Goal: Task Accomplishment & Management: Use online tool/utility

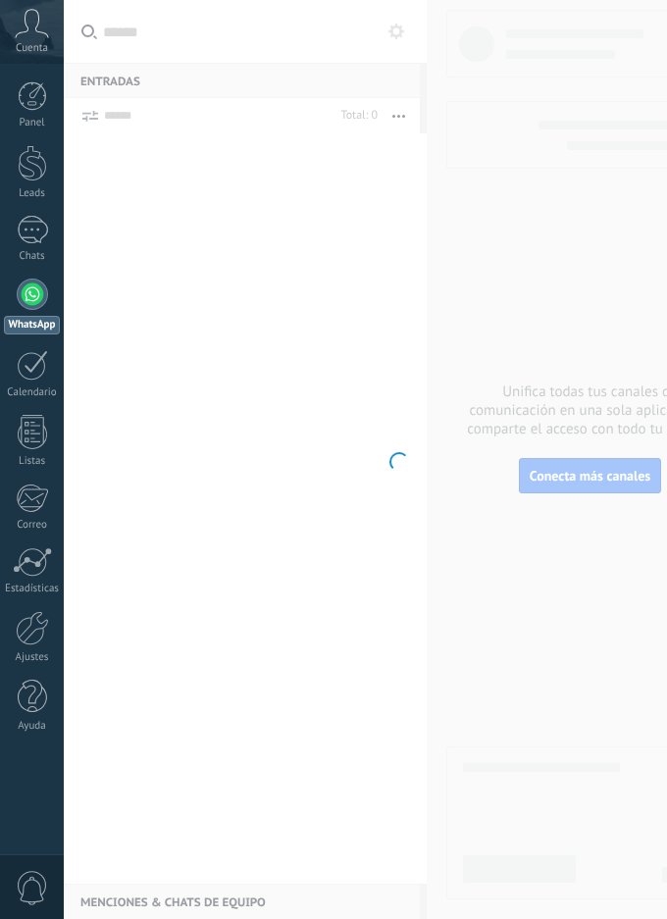
click at [28, 304] on div at bounding box center [32, 294] width 31 height 31
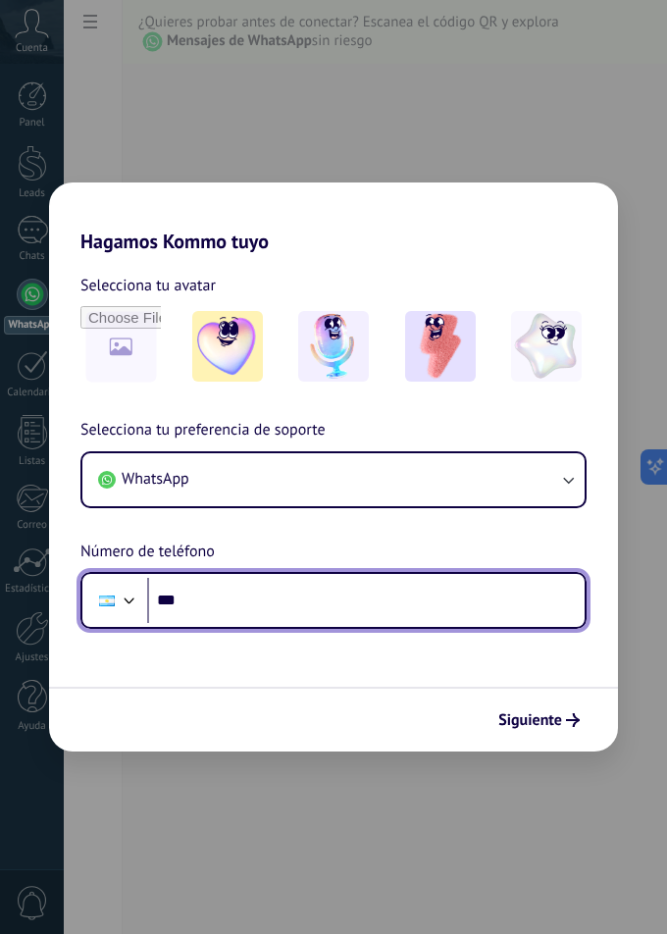
click at [340, 607] on input "***" at bounding box center [366, 600] width 438 height 45
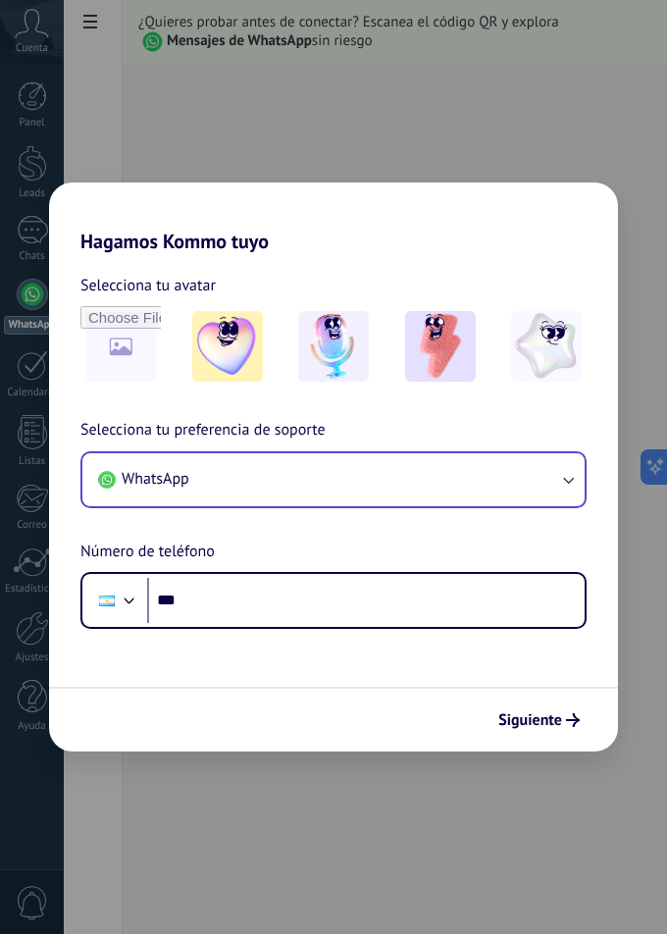
click at [387, 475] on button "WhatsApp" at bounding box center [333, 479] width 502 height 53
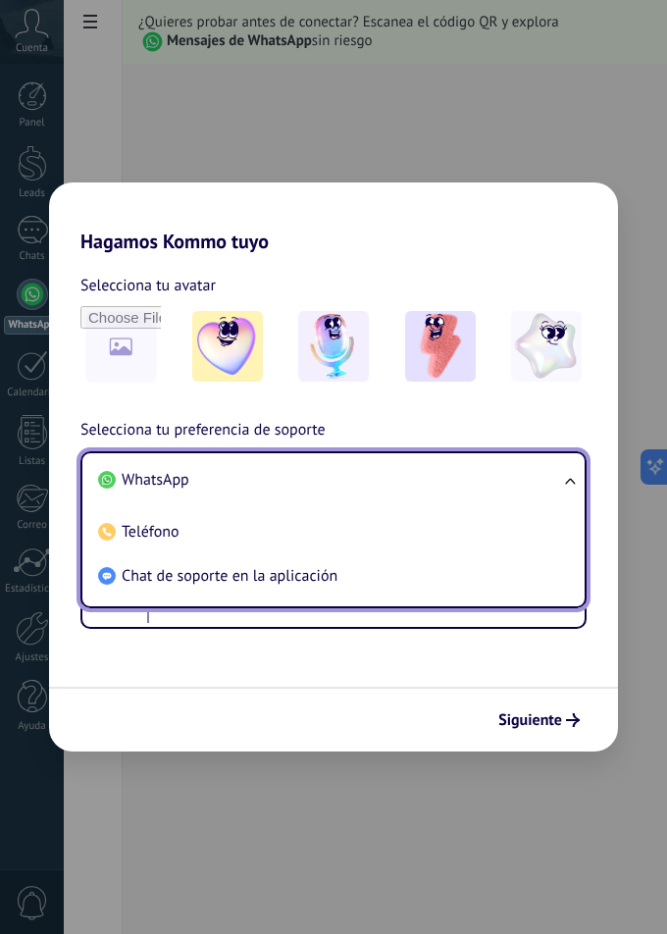
click at [555, 472] on li "WhatsApp" at bounding box center [329, 480] width 479 height 44
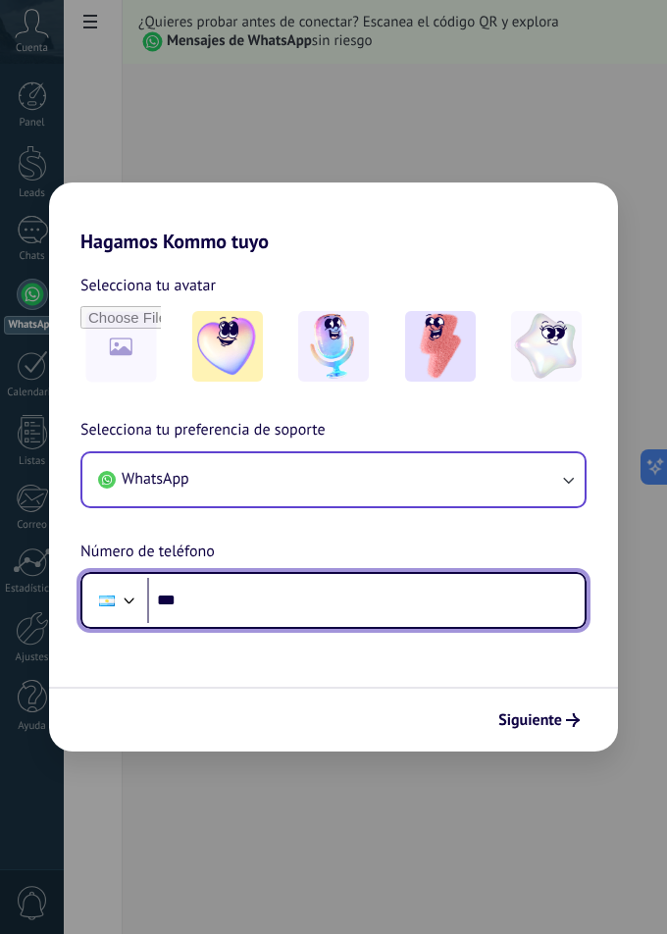
click at [452, 620] on input "***" at bounding box center [366, 600] width 438 height 45
type input "**********"
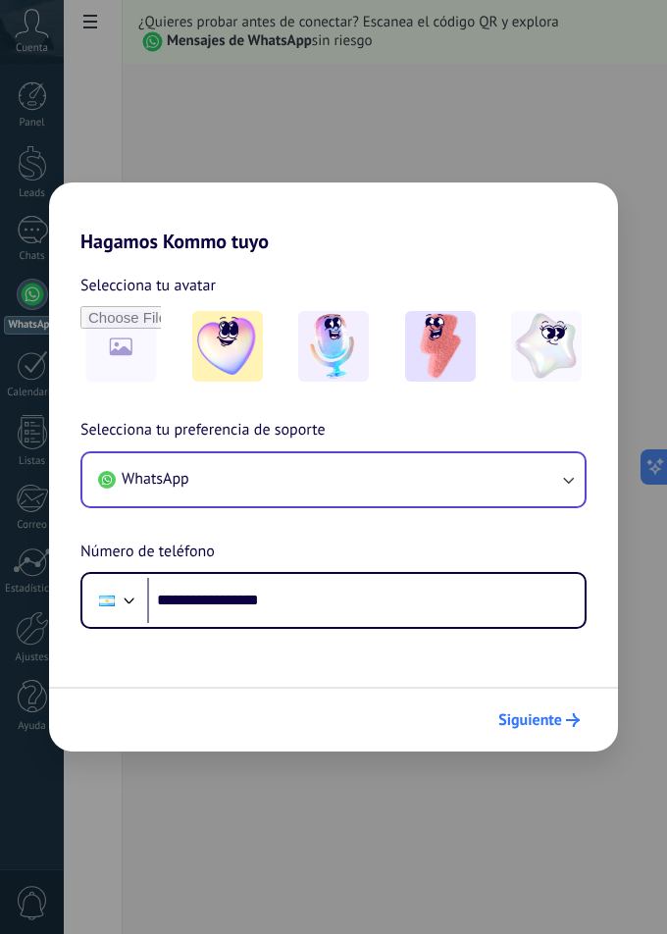
click at [540, 725] on span "Siguiente" at bounding box center [530, 720] width 64 height 14
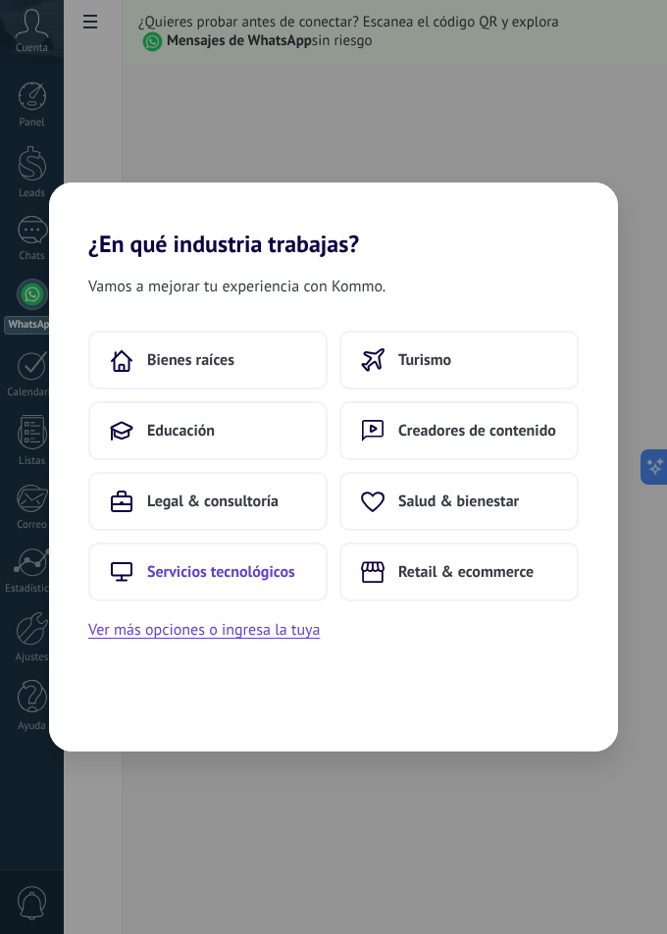
click at [166, 574] on span "Servicios tecnológicos" at bounding box center [221, 572] width 148 height 20
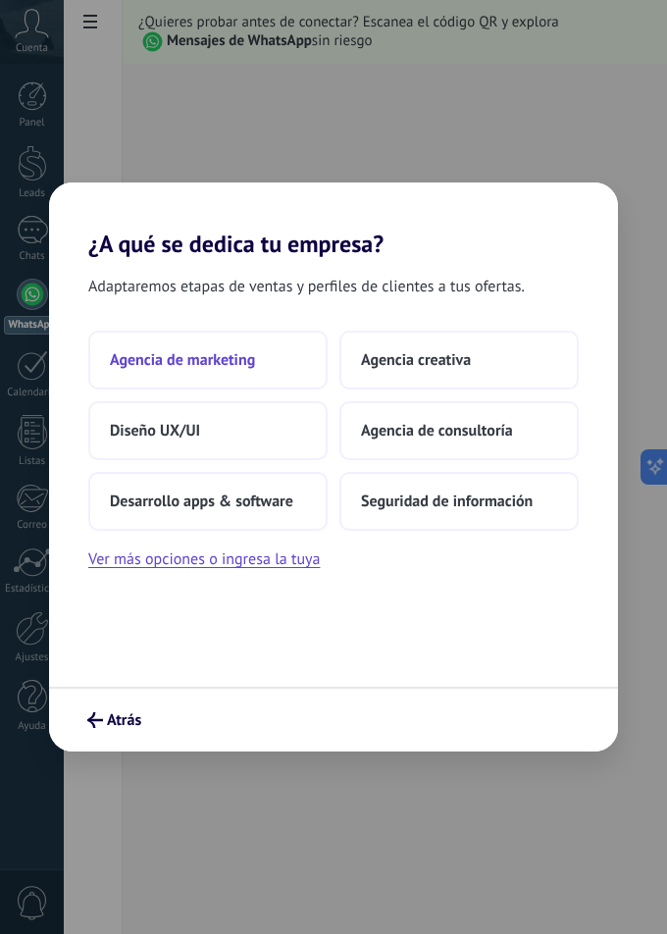
click at [194, 360] on span "Agencia de marketing" at bounding box center [182, 360] width 145 height 20
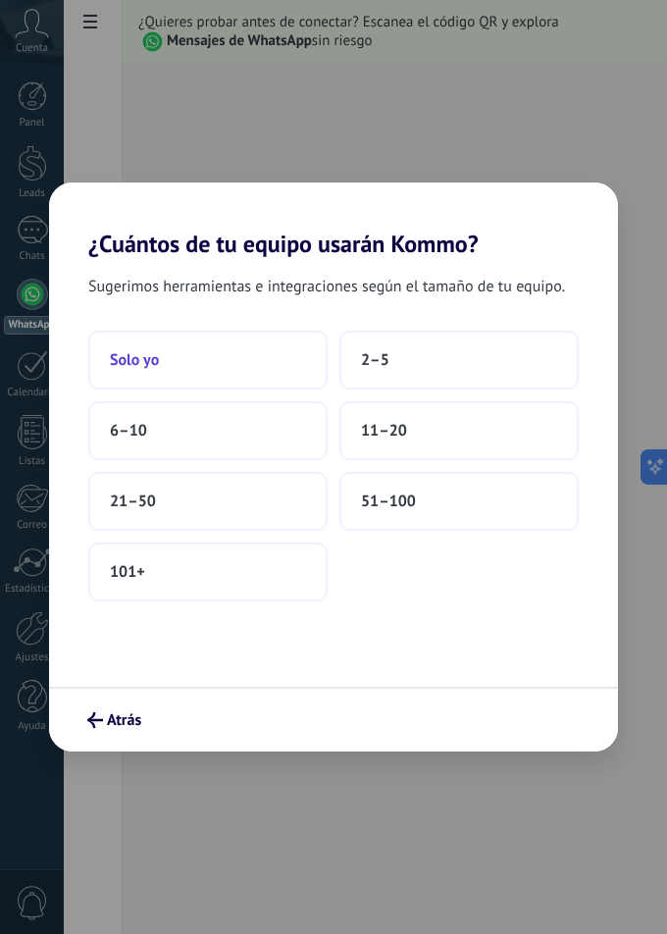
click at [152, 363] on span "Solo yo" at bounding box center [134, 360] width 49 height 20
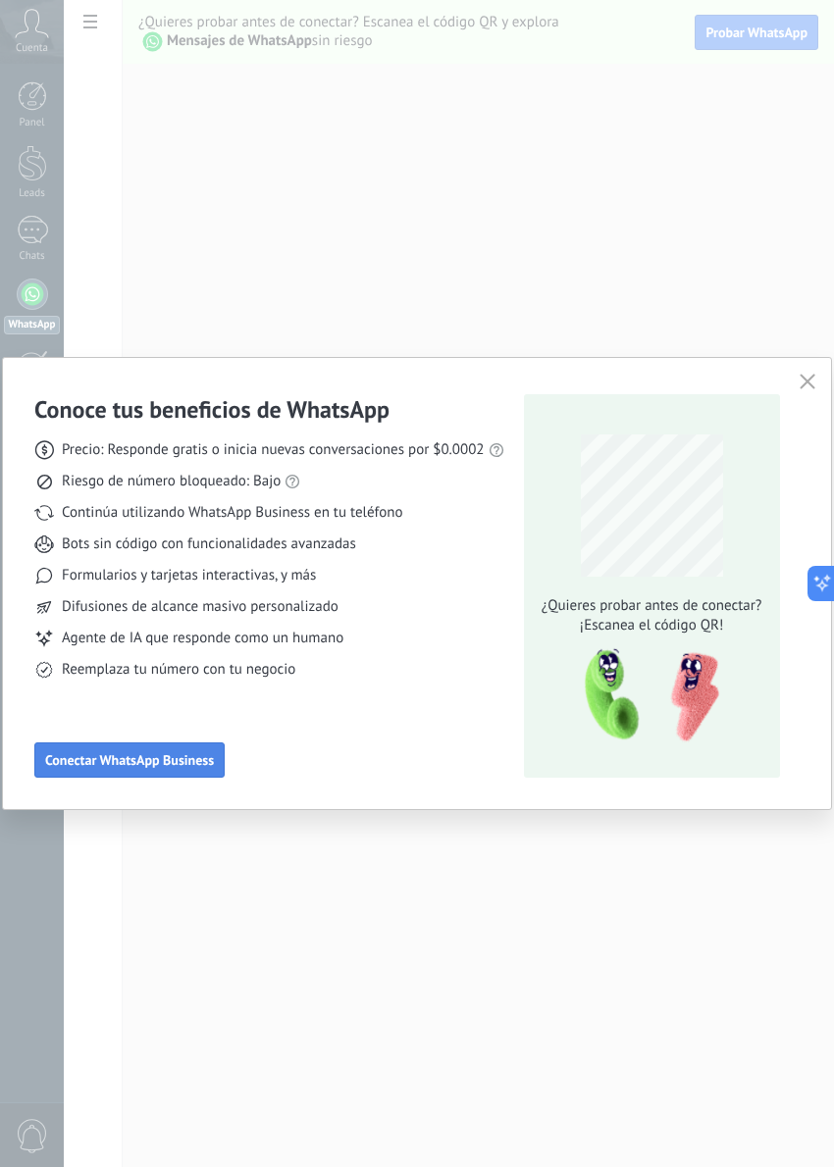
click at [129, 772] on button "Conectar WhatsApp Business" at bounding box center [129, 760] width 190 height 35
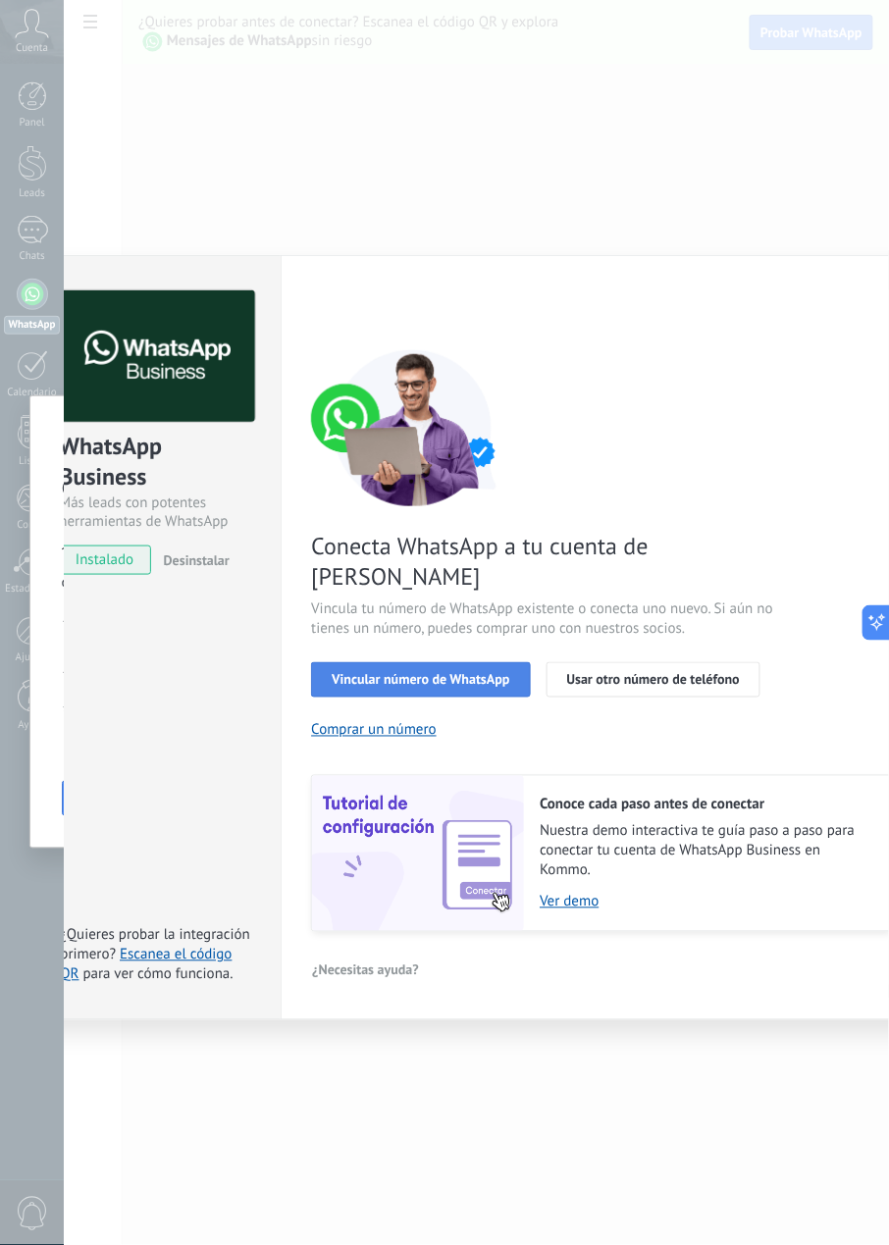
click at [441, 673] on span "Vincular número de WhatsApp" at bounding box center [421, 680] width 178 height 14
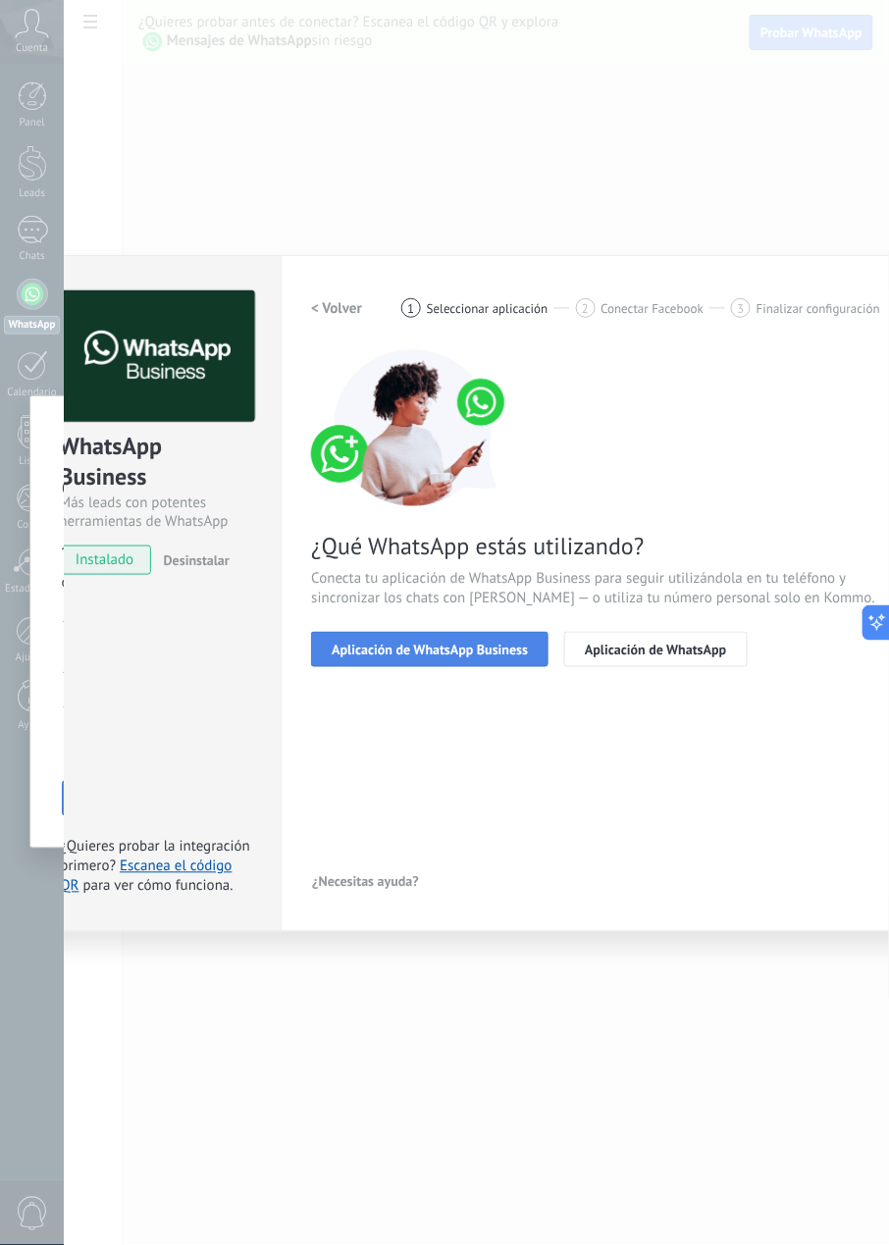
click at [434, 647] on span "Aplicación de WhatsApp Business" at bounding box center [430, 650] width 196 height 14
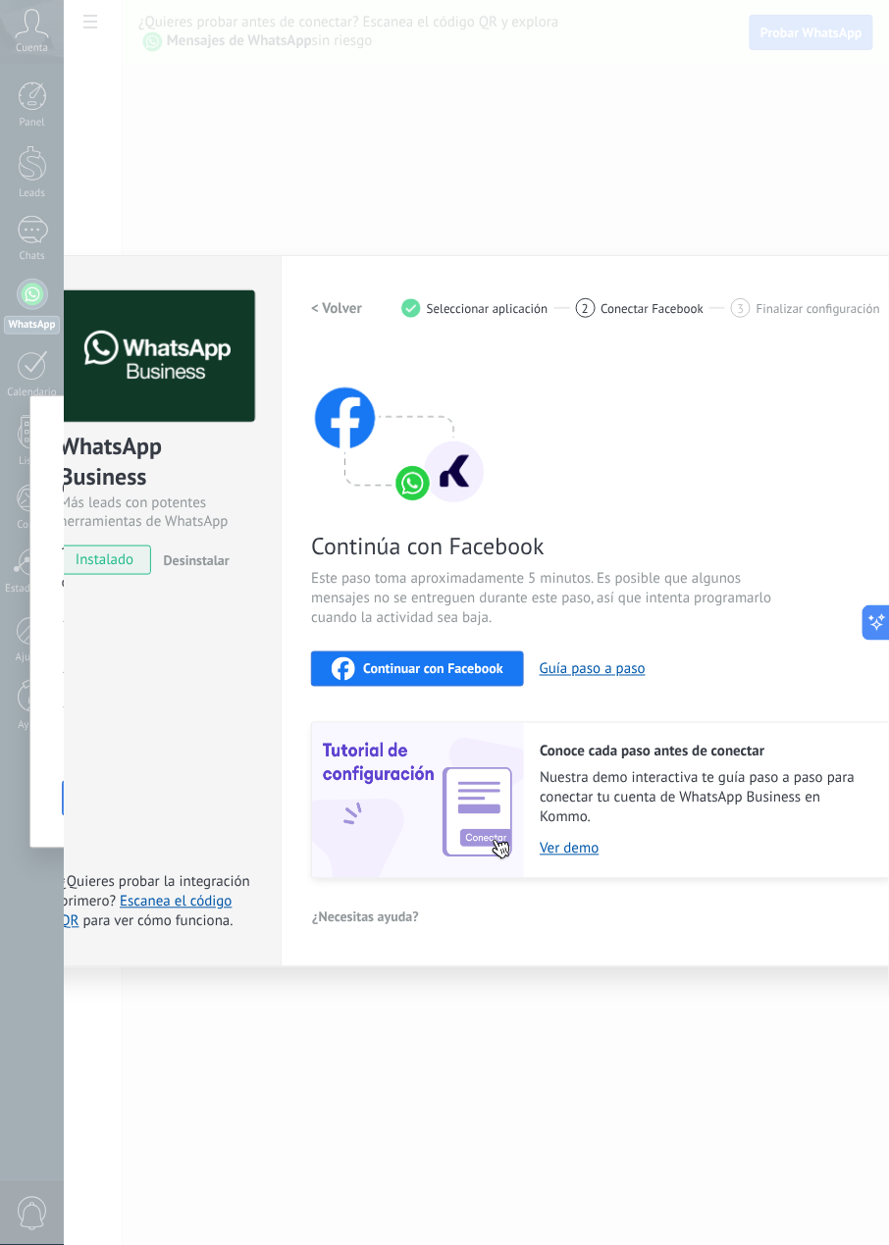
click at [111, 557] on span "instalado" at bounding box center [104, 559] width 89 height 29
click at [111, 563] on span "instalado" at bounding box center [104, 559] width 89 height 29
click at [602, 672] on button "Guía paso a paso" at bounding box center [593, 669] width 106 height 19
drag, startPoint x: 759, startPoint y: 542, endPoint x: 629, endPoint y: 526, distance: 131.4
click at [629, 526] on div "Continúa con Facebook Este paso toma aproximadamente 5 minutos. Es posible que …" at bounding box center [602, 614] width 583 height 530
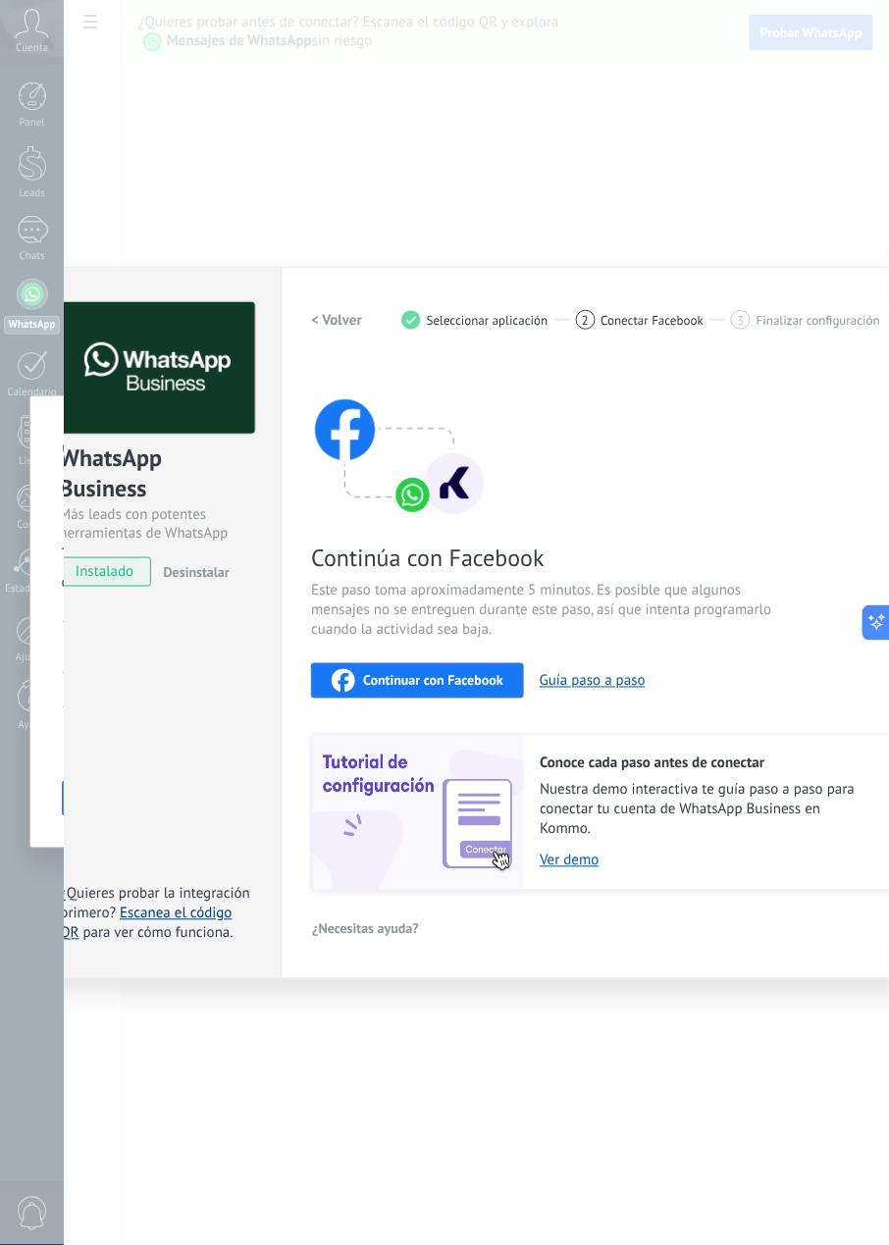
click at [159, 914] on link "Escanea el código QR" at bounding box center [146, 924] width 172 height 38
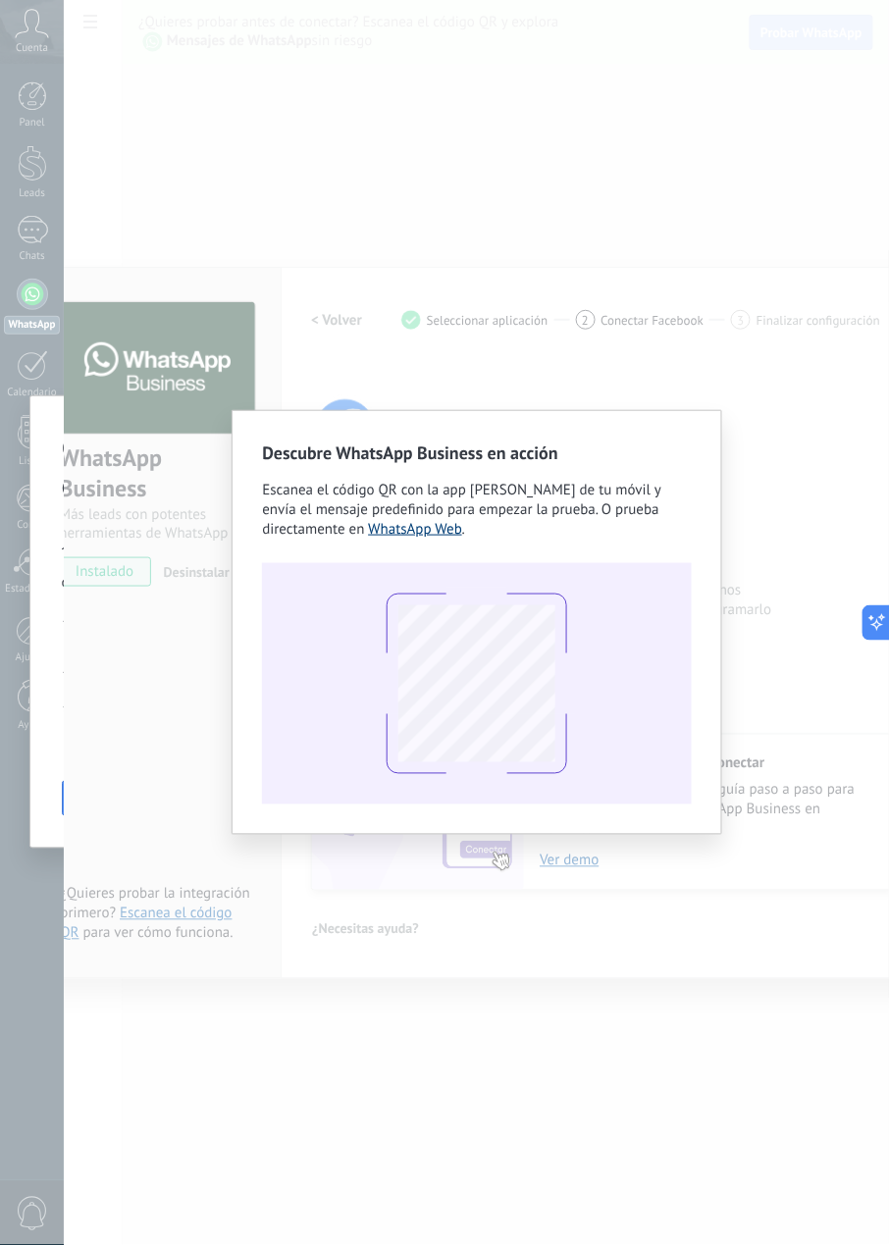
click at [430, 534] on link "WhatsApp Web" at bounding box center [415, 529] width 94 height 19
click at [608, 273] on div "Descubre WhatsApp Business en acción Escanea el código QR con la app [PERSON_NA…" at bounding box center [476, 622] width 825 height 1245
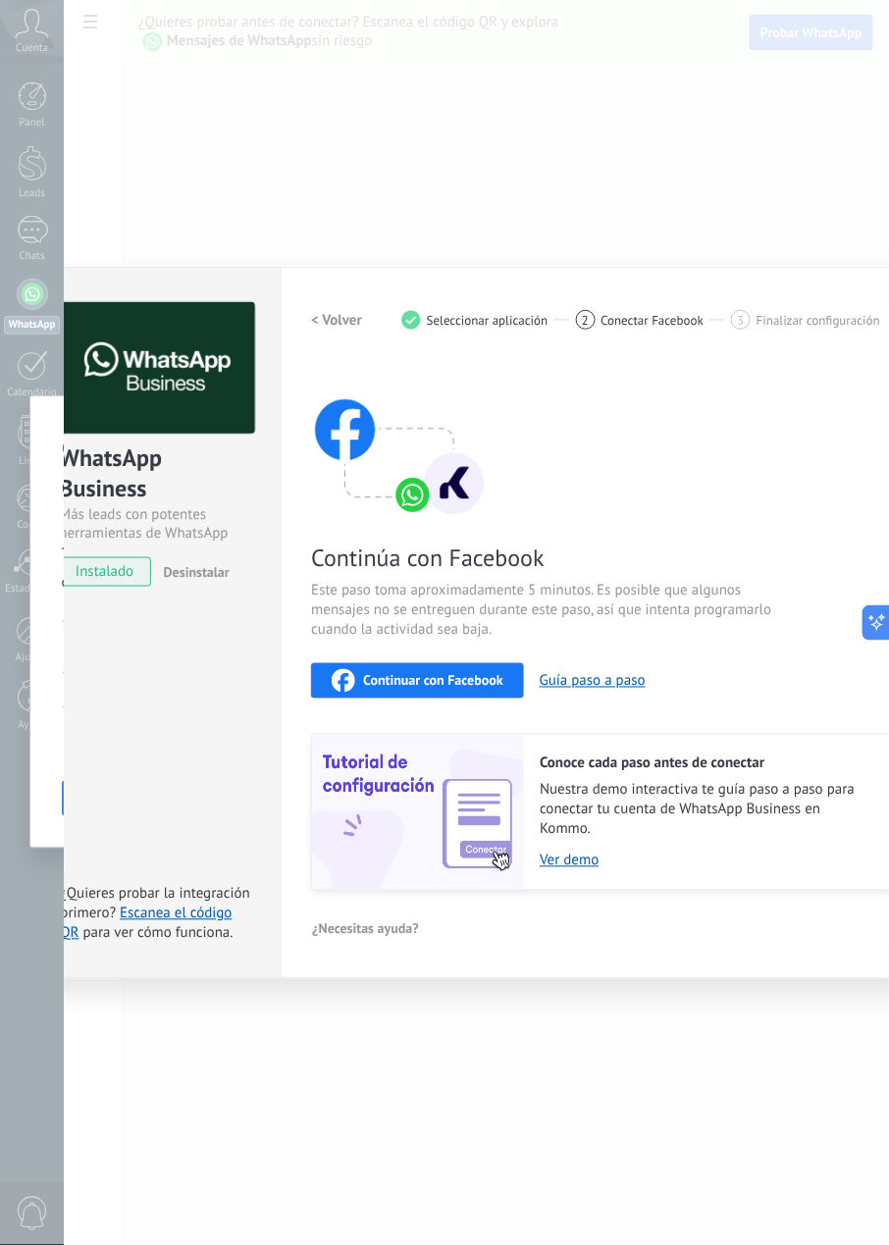
click at [527, 161] on div "WhatsApp Business Más leads con potentes herramientas de WhatsApp instalado Des…" at bounding box center [476, 622] width 825 height 1245
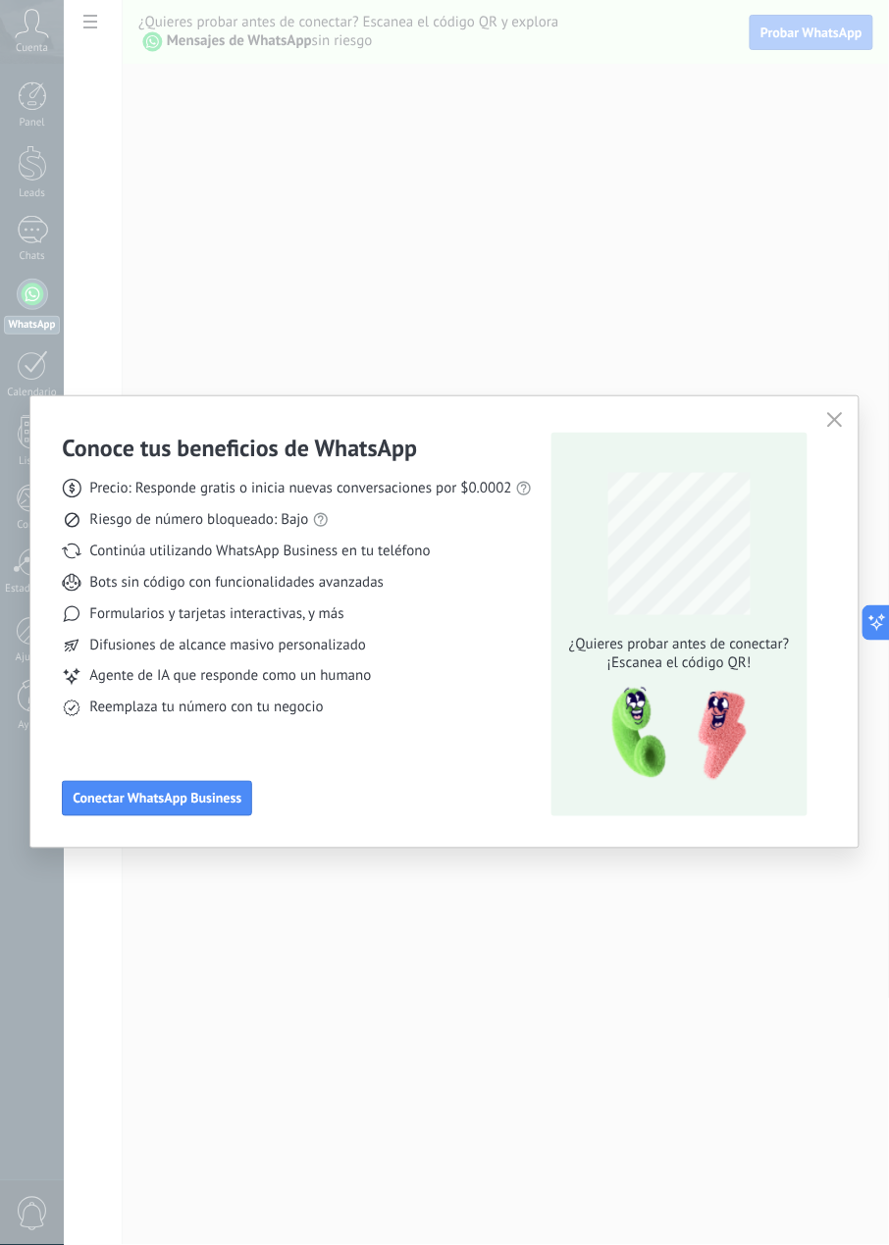
click at [569, 224] on div "Conoce tus beneficios de WhatsApp Precio: Responde gratis o inicia nuevas conve…" at bounding box center [444, 622] width 889 height 1245
click at [666, 418] on icon "button" at bounding box center [835, 420] width 16 height 16
